Goal: Transaction & Acquisition: Purchase product/service

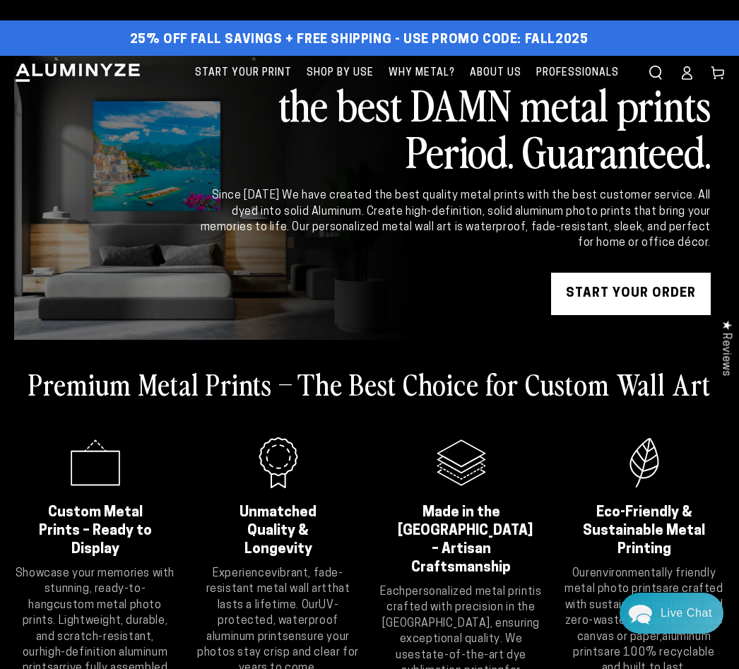
click at [638, 297] on link "START YOUR Order" at bounding box center [631, 294] width 160 height 42
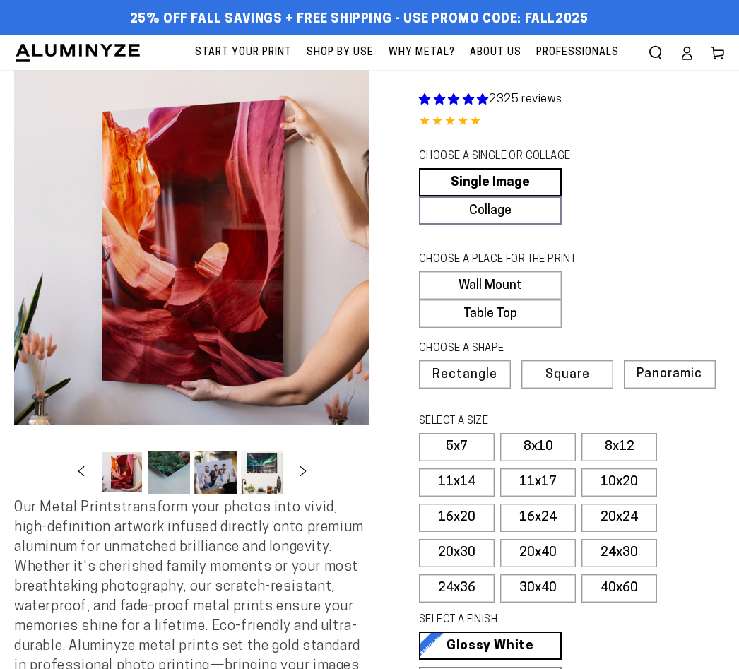
select select "**********"
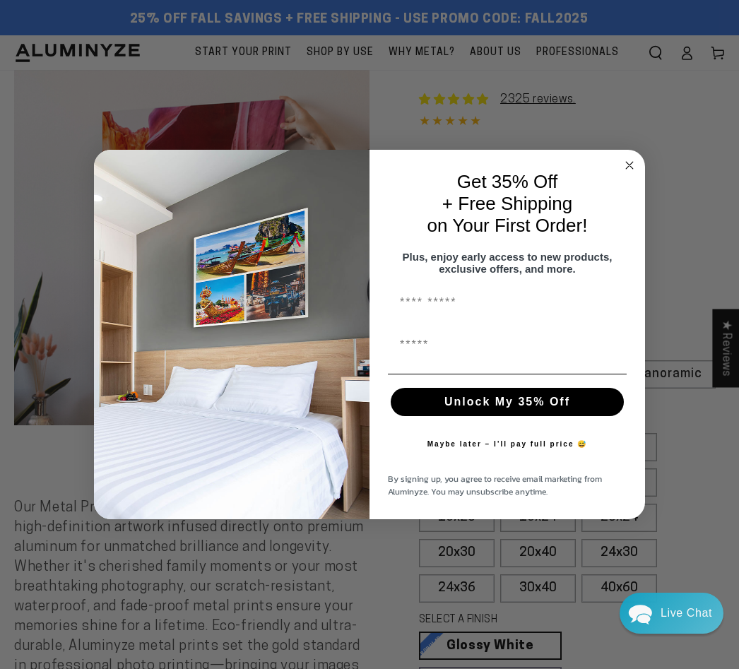
click at [627, 165] on icon "Close dialog" at bounding box center [629, 165] width 7 height 7
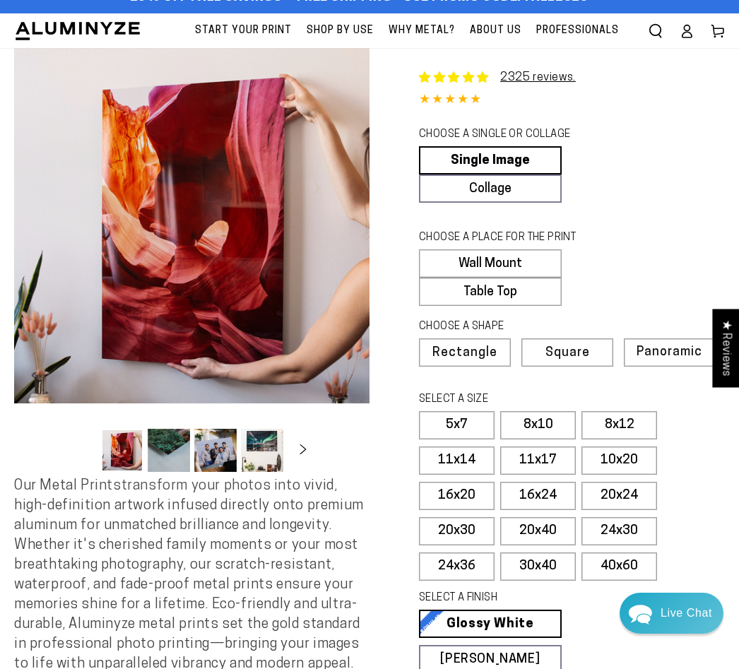
scroll to position [23, 0]
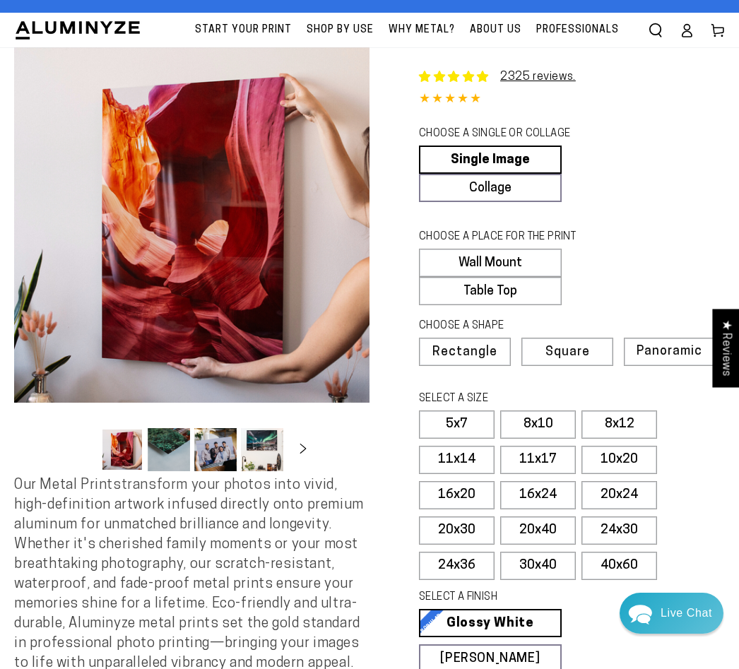
click at [592, 355] on label "Square" at bounding box center [567, 352] width 92 height 28
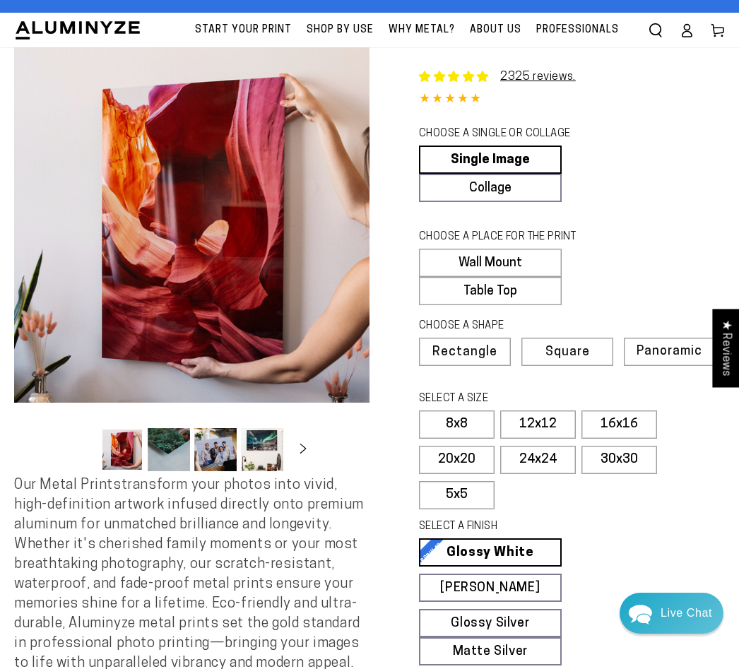
click at [479, 453] on label "20x20" at bounding box center [457, 460] width 76 height 28
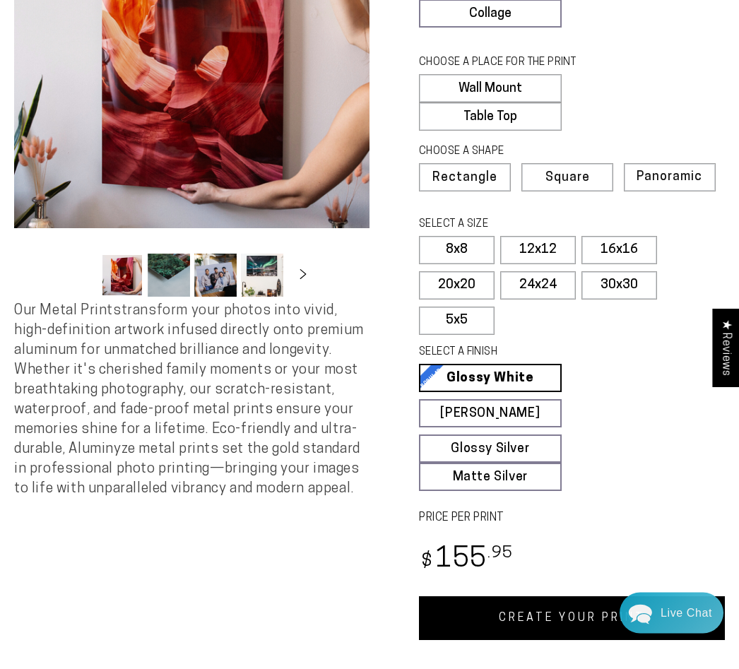
scroll to position [197, 0]
click at [535, 452] on link "Glossy Silver Glossy Silver Our silver gloss produces uniquely luminous prints …" at bounding box center [490, 448] width 143 height 28
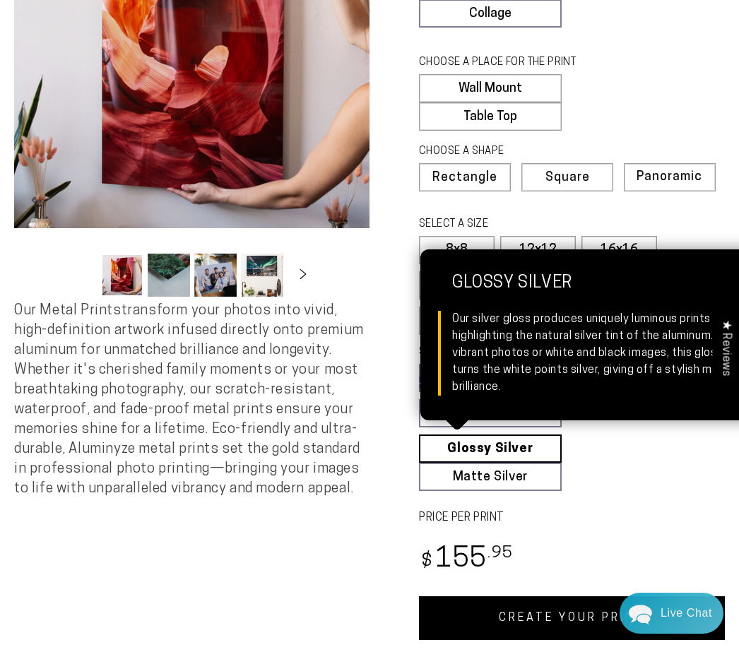
click at [543, 476] on link "Matte Silver Matte Silver Our raw silver matte aluminum surface adds a fascinat…" at bounding box center [490, 477] width 143 height 28
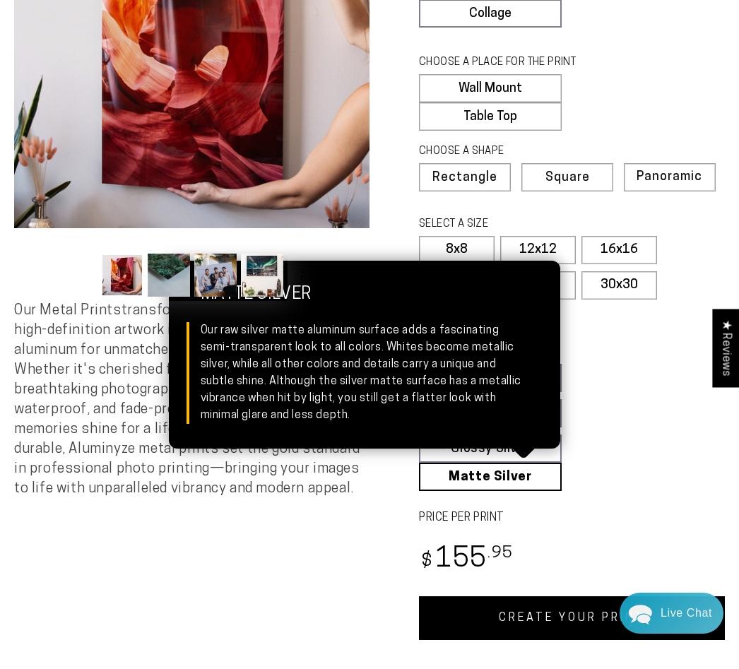
click at [609, 458] on fieldset "SELECT A FINISH Learn more Glossy White Glossy White Our bright white glossy su…" at bounding box center [567, 418] width 297 height 146
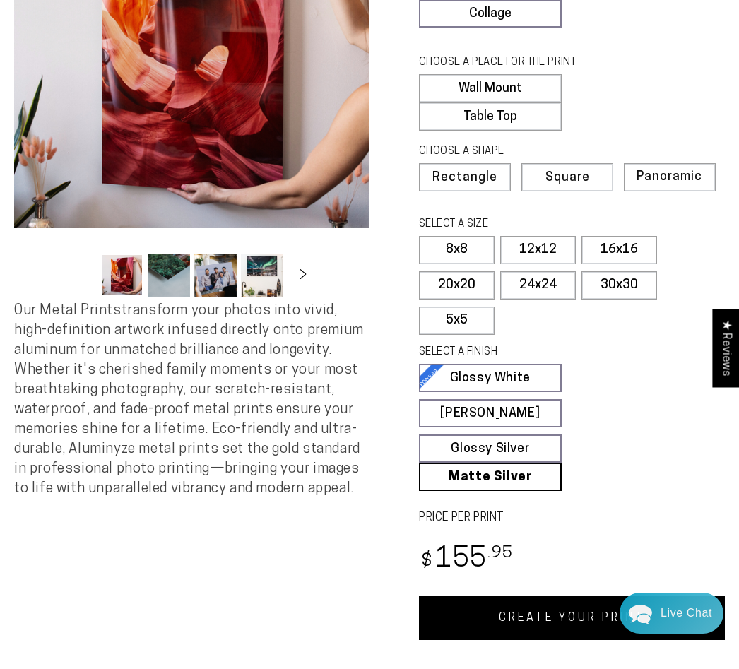
click at [535, 452] on link "Glossy Silver Glossy Silver Our silver gloss produces uniquely luminous prints …" at bounding box center [490, 448] width 143 height 28
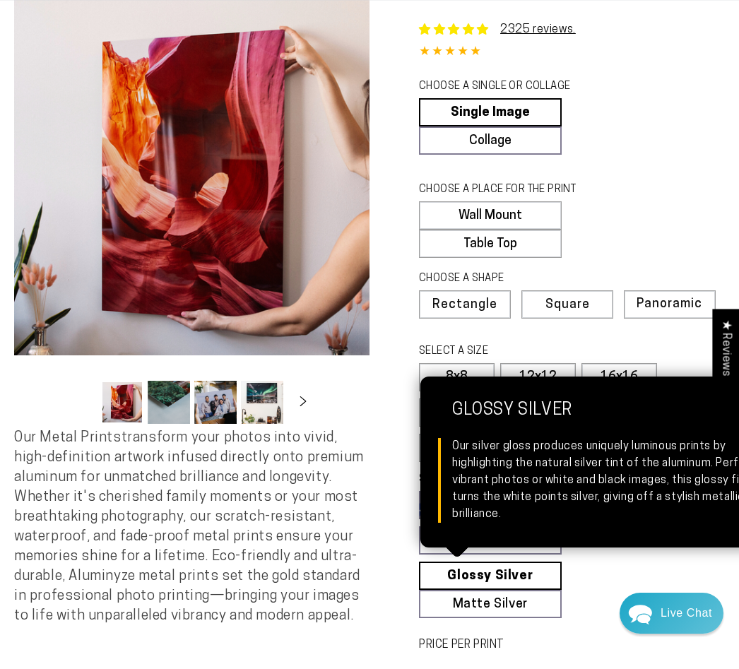
scroll to position [0, 0]
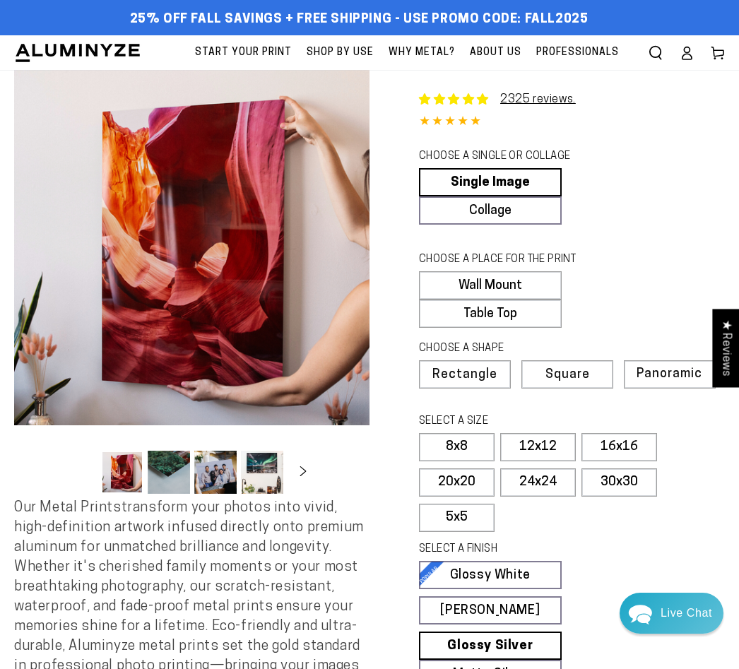
click at [650, 411] on div "SELECT A SIZE Learn more 5x7 8x10" at bounding box center [572, 475] width 306 height 128
